Goal: Navigation & Orientation: Understand site structure

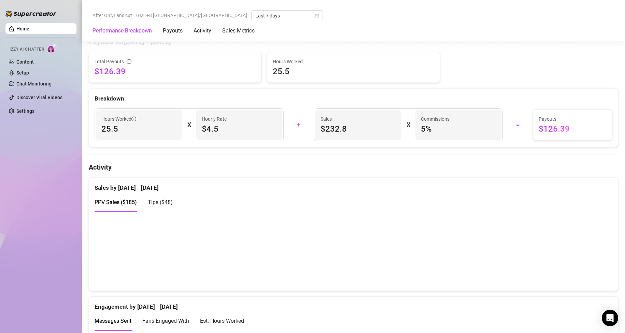
scroll to position [307, 0]
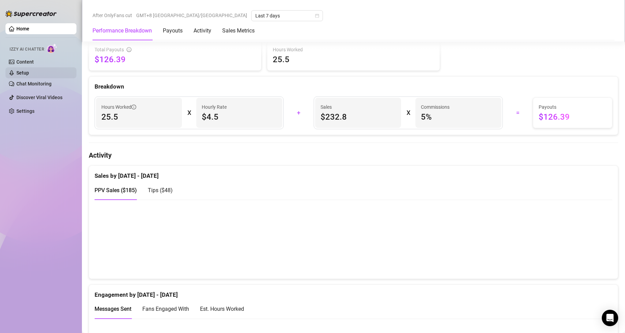
click at [29, 73] on link "Setup" at bounding box center [22, 72] width 13 height 5
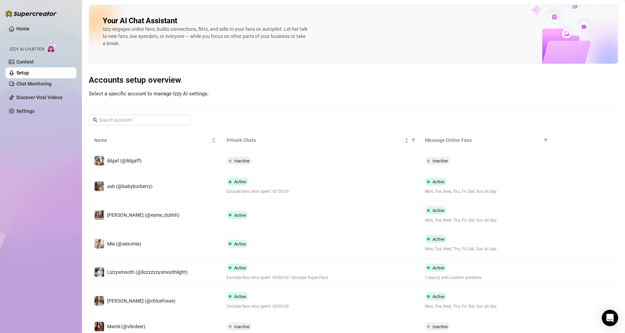
click at [41, 50] on span "Izzy AI Chatter" at bounding box center [27, 49] width 35 height 6
click at [49, 47] on img at bounding box center [52, 48] width 11 height 10
click at [34, 61] on link "Content" at bounding box center [24, 61] width 17 height 5
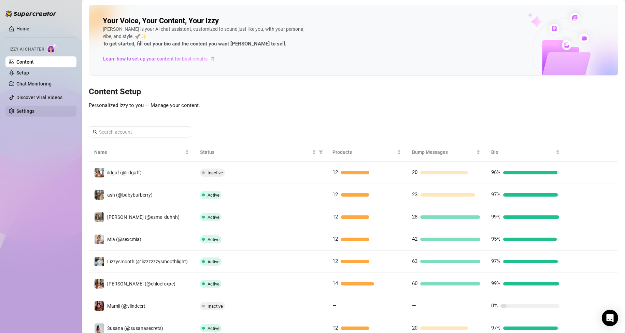
click at [35, 114] on link "Settings" at bounding box center [25, 110] width 18 height 5
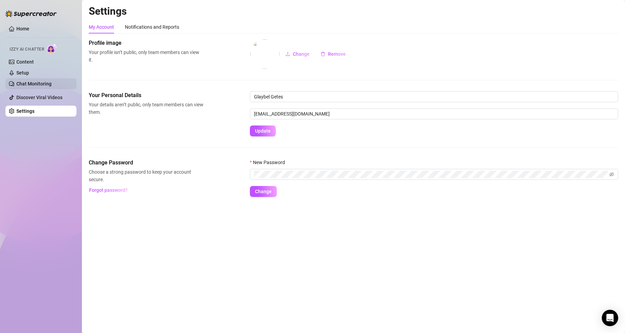
click at [37, 81] on link "Chat Monitoring" at bounding box center [33, 83] width 35 height 5
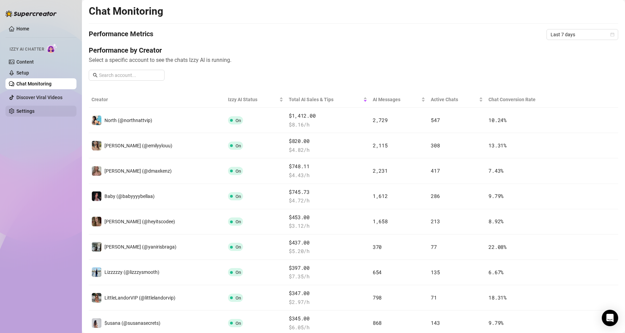
click at [24, 113] on link "Settings" at bounding box center [25, 110] width 18 height 5
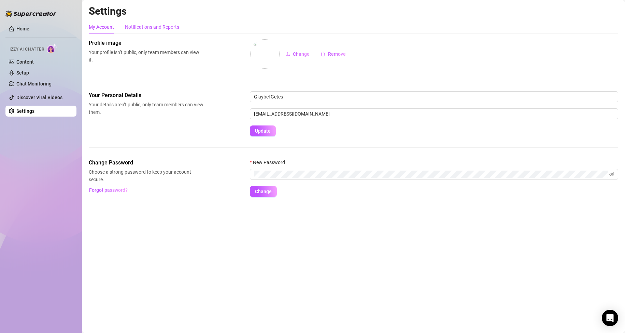
click at [137, 27] on div "Notifications and Reports" at bounding box center [152, 27] width 54 height 8
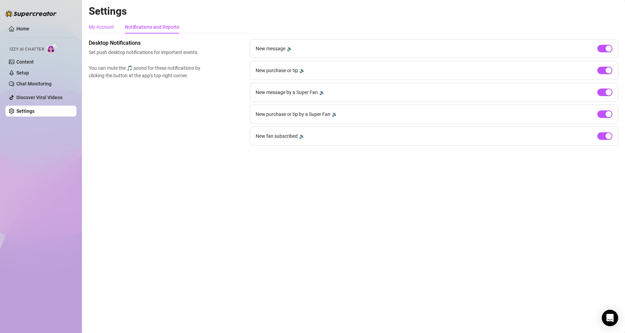
click at [113, 27] on div "My Account" at bounding box center [101, 27] width 25 height 8
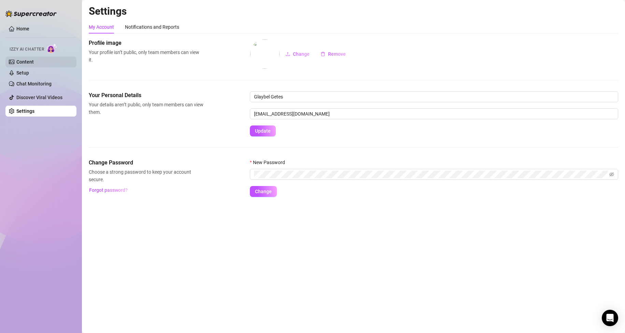
click at [34, 64] on link "Content" at bounding box center [24, 61] width 17 height 5
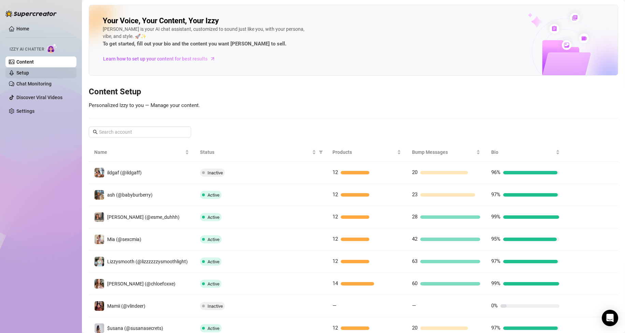
click at [29, 74] on link "Setup" at bounding box center [22, 72] width 13 height 5
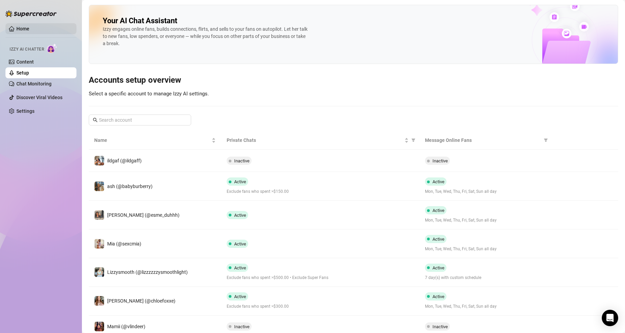
click at [29, 31] on link "Home" at bounding box center [22, 28] width 13 height 5
